Goal: Navigation & Orientation: Find specific page/section

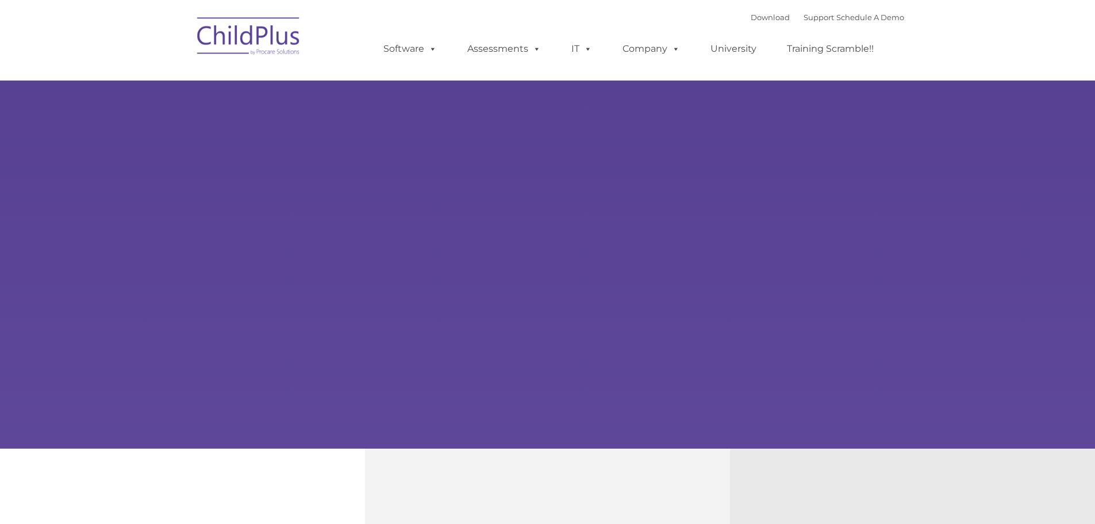
type input ""
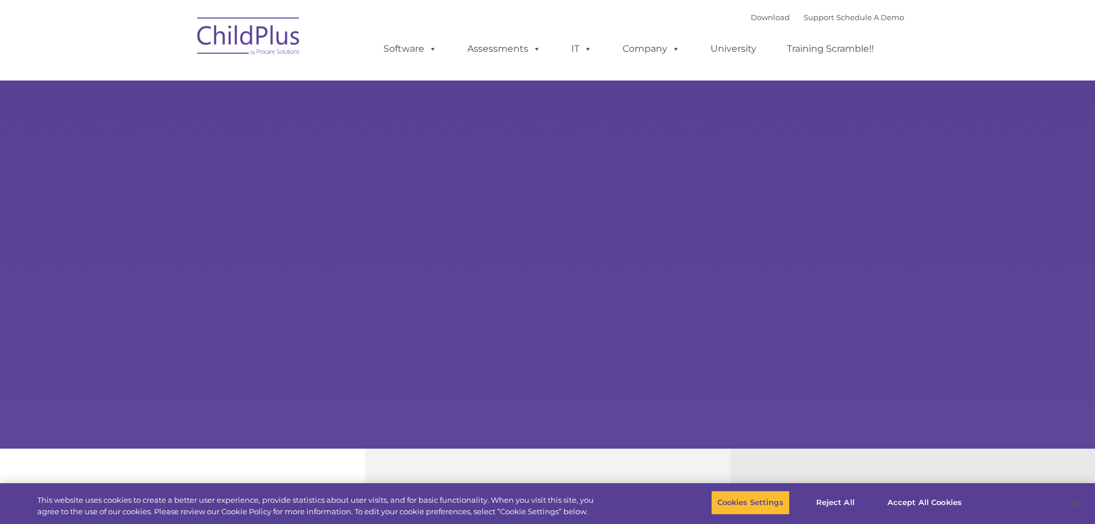
select select "MEDIUM"
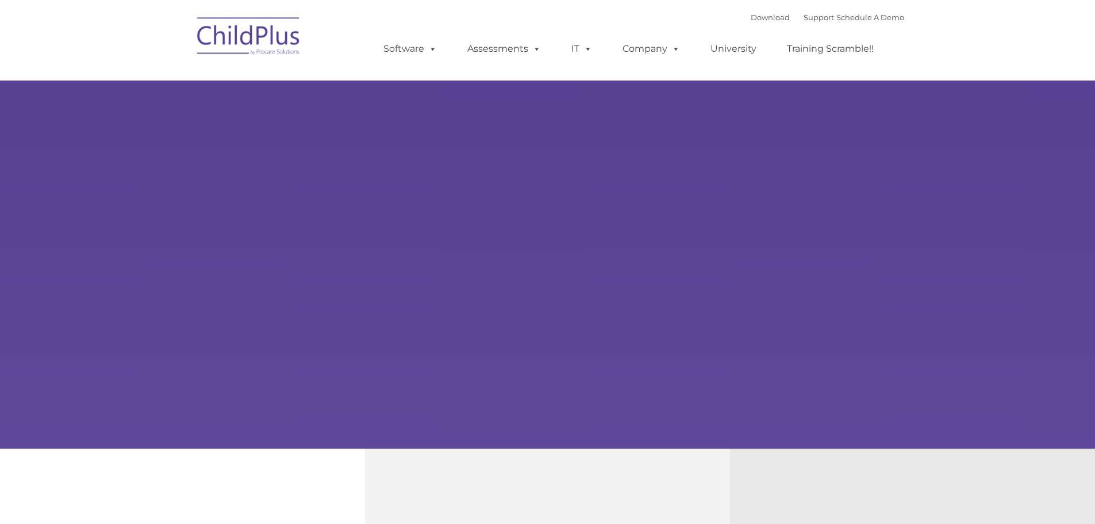
type input ""
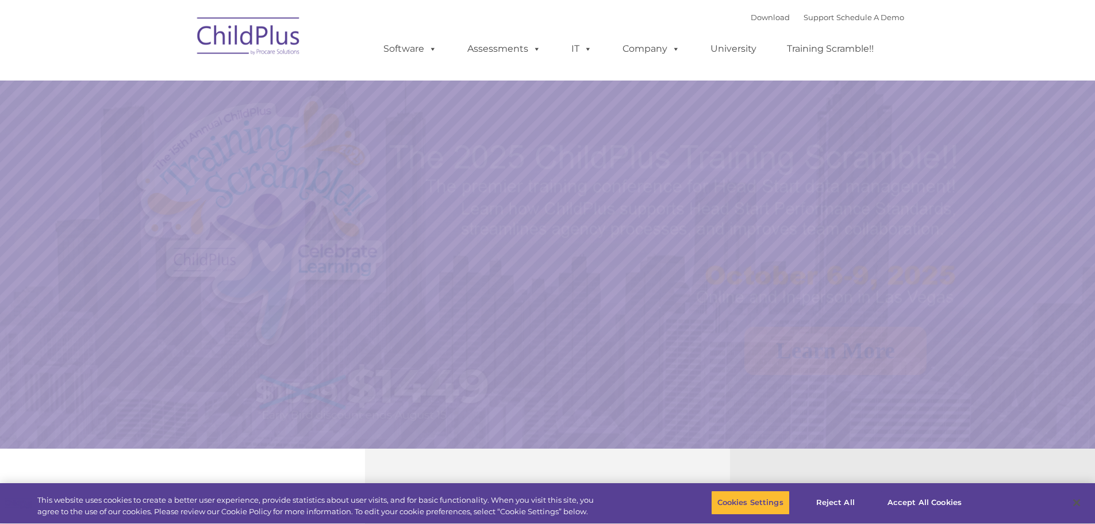
select select "MEDIUM"
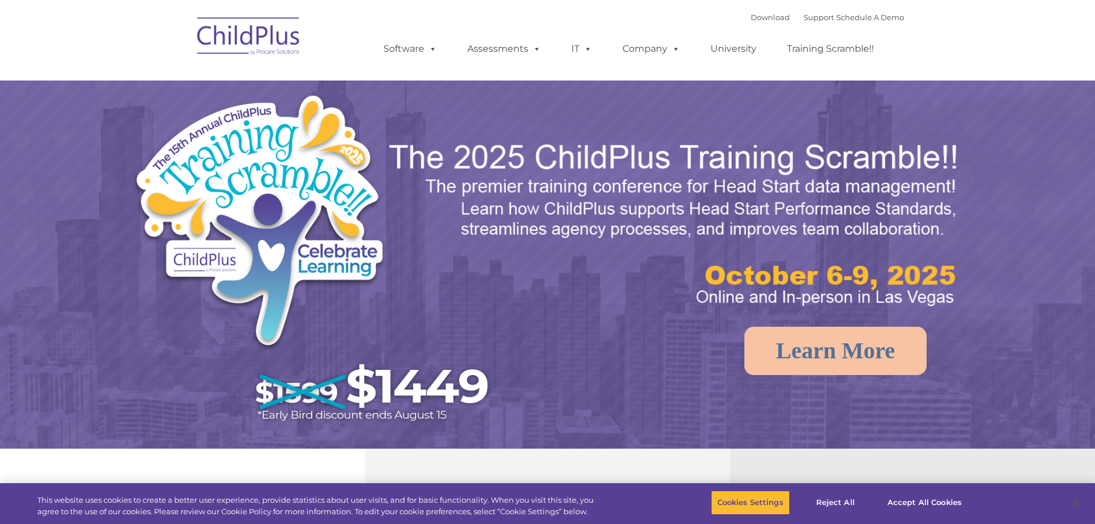
select select "MEDIUM"
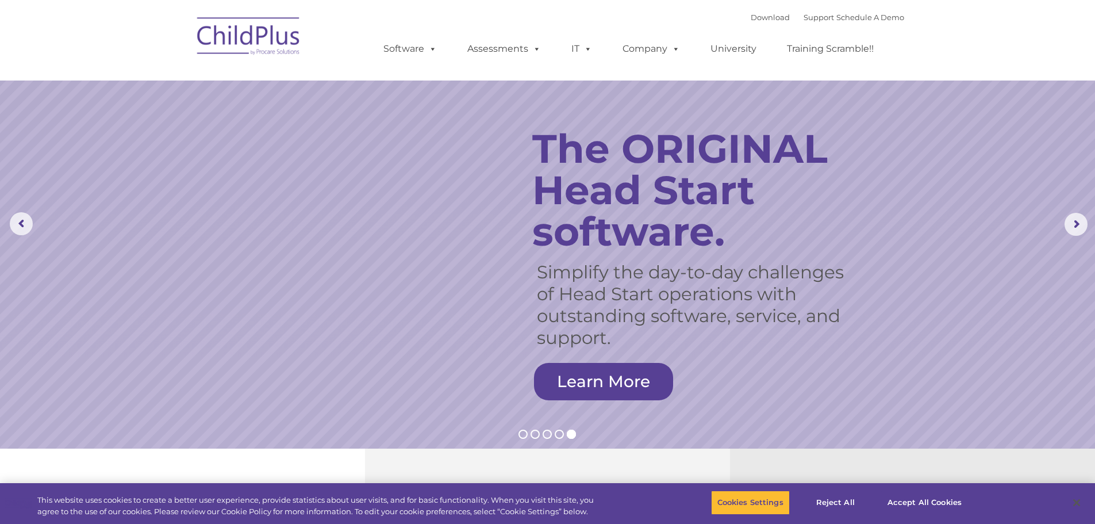
drag, startPoint x: 1084, startPoint y: 0, endPoint x: 870, endPoint y: 134, distance: 252.4
click at [870, 134] on rs-layer "The ORIGINAL Head Start software." at bounding box center [703, 190] width 342 height 124
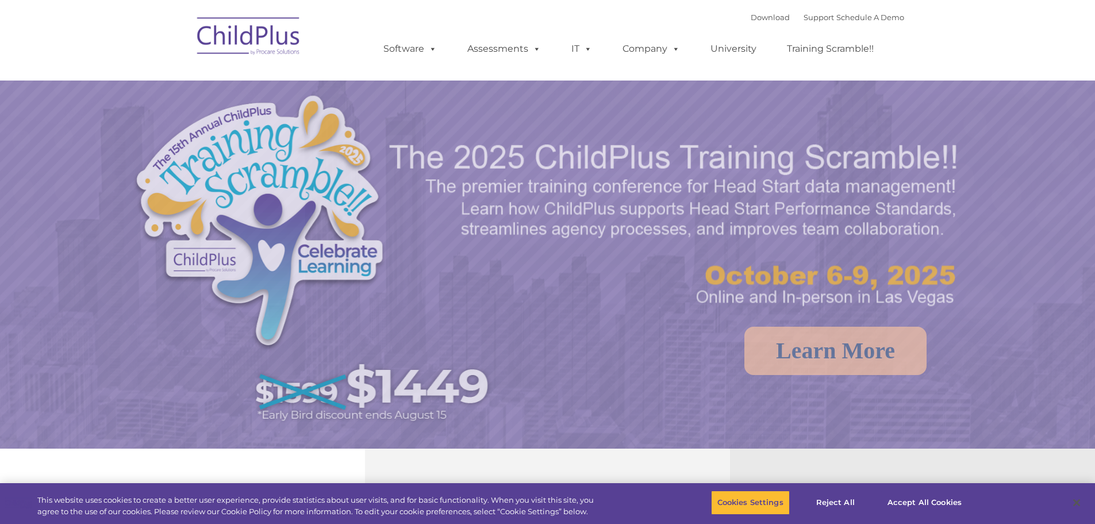
select select "MEDIUM"
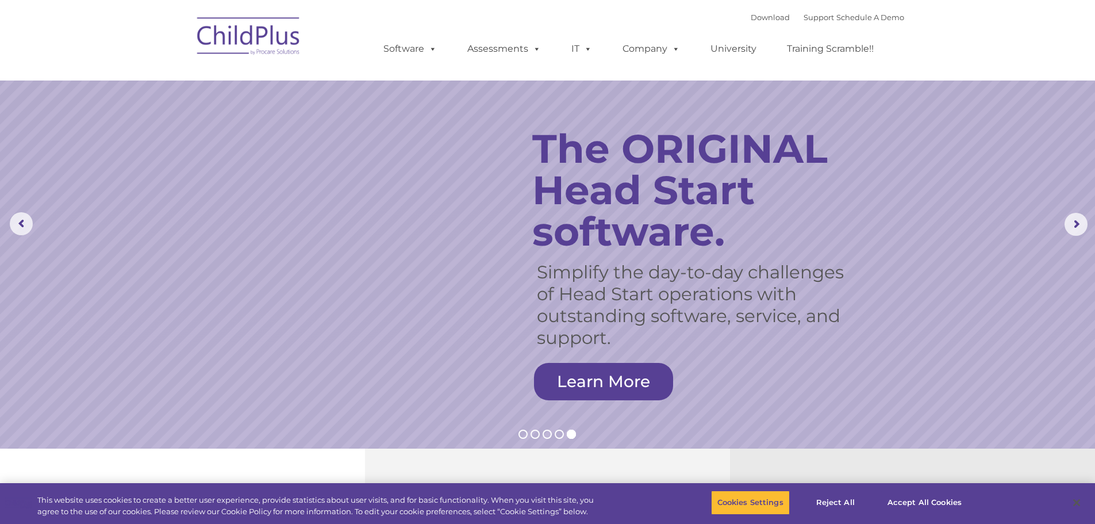
click at [245, 35] on img at bounding box center [248, 37] width 115 height 57
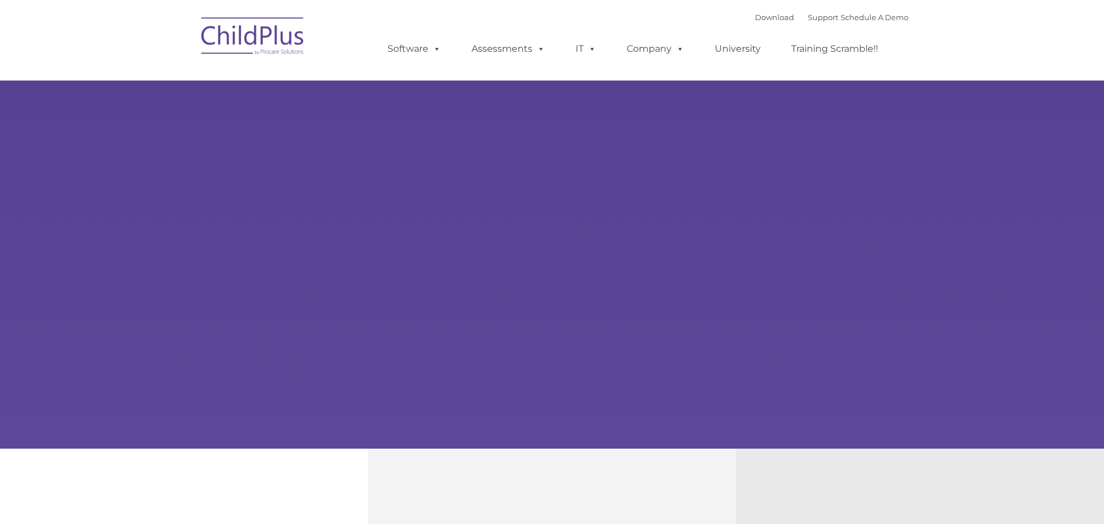
type input ""
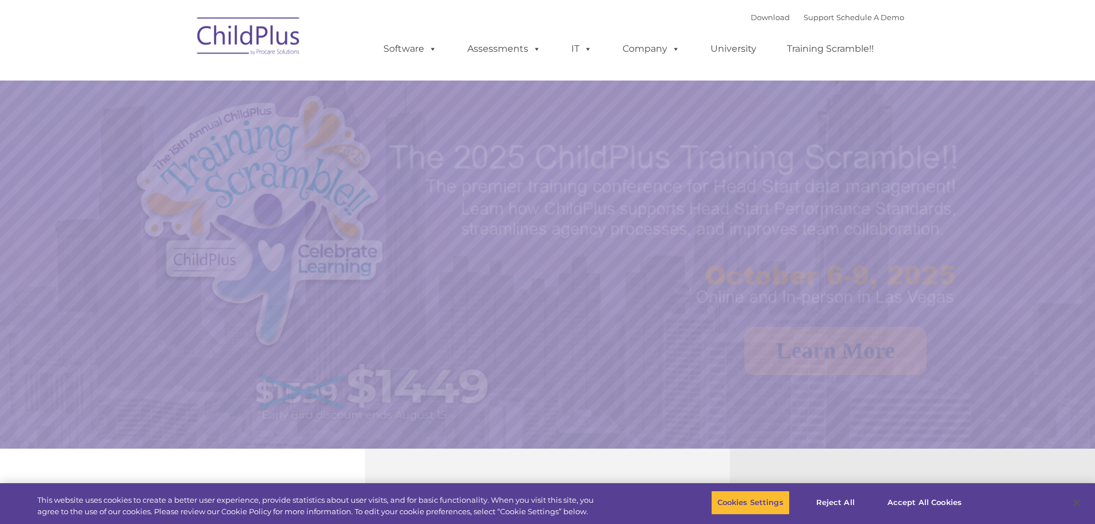
select select "MEDIUM"
